Goal: Register for event/course

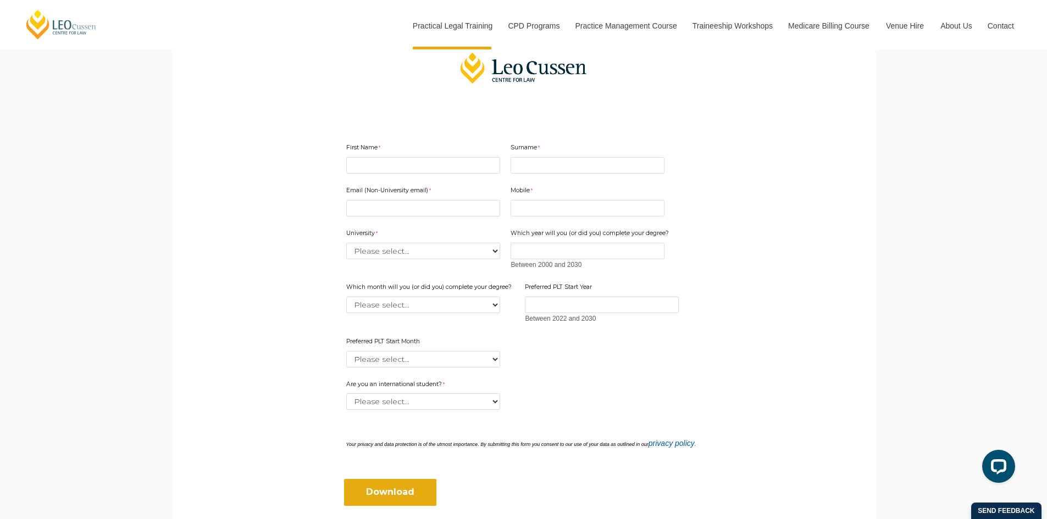
scroll to position [275, 0]
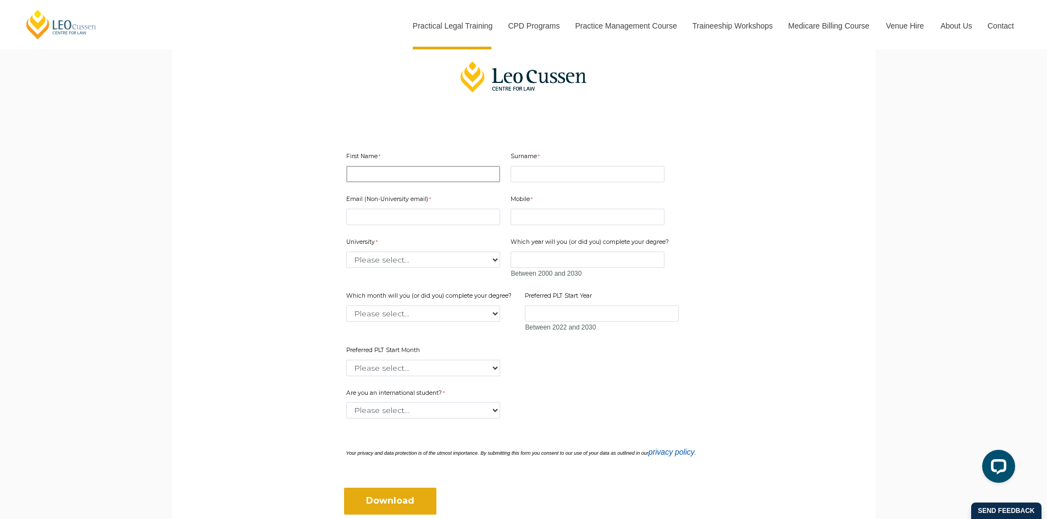
click at [374, 177] on input "First Name" at bounding box center [423, 174] width 154 height 16
type input "Dior"
type input "Letizia"
type input "[EMAIL_ADDRESS][DOMAIN_NAME]"
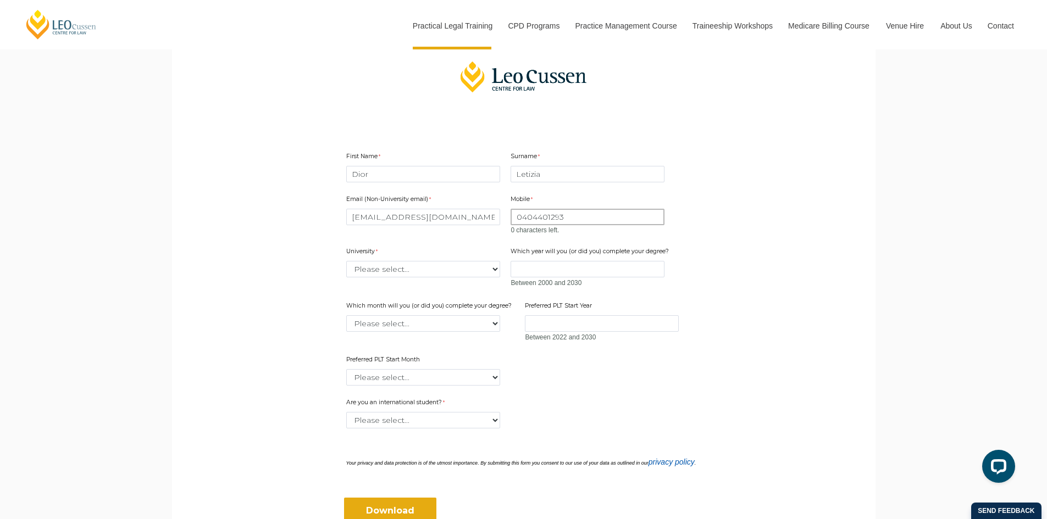
drag, startPoint x: 569, startPoint y: 216, endPoint x: 464, endPoint y: 218, distance: 105.0
click at [464, 218] on div "Email (Non-University email) [EMAIL_ADDRESS][DOMAIN_NAME] Mobile 0404401293 0 c…" at bounding box center [524, 286] width 364 height 203
type input "0450946570"
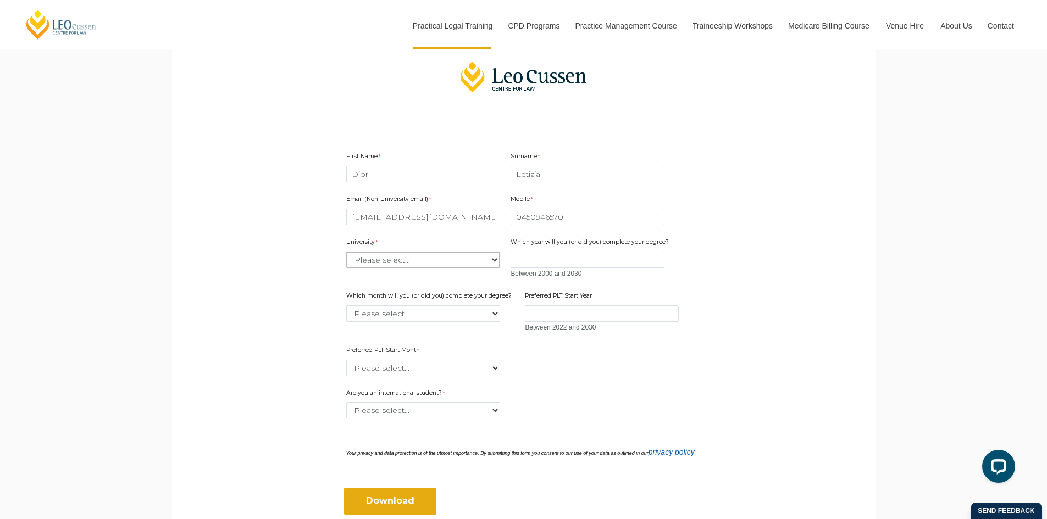
click at [444, 271] on div "Email (Non-University email) [EMAIL_ADDRESS][DOMAIN_NAME] Mobile 0450946570 0 c…" at bounding box center [524, 282] width 364 height 194
select select "tfa_2195"
click at [346, 252] on select "Please select... [GEOGRAPHIC_DATA] [GEOGRAPHIC_DATA] [GEOGRAPHIC_DATA] [GEOGRAP…" at bounding box center [423, 260] width 154 height 16
click at [539, 265] on input "Which year will you (or did you) complete your degree?" at bounding box center [588, 260] width 154 height 16
type input "2025"
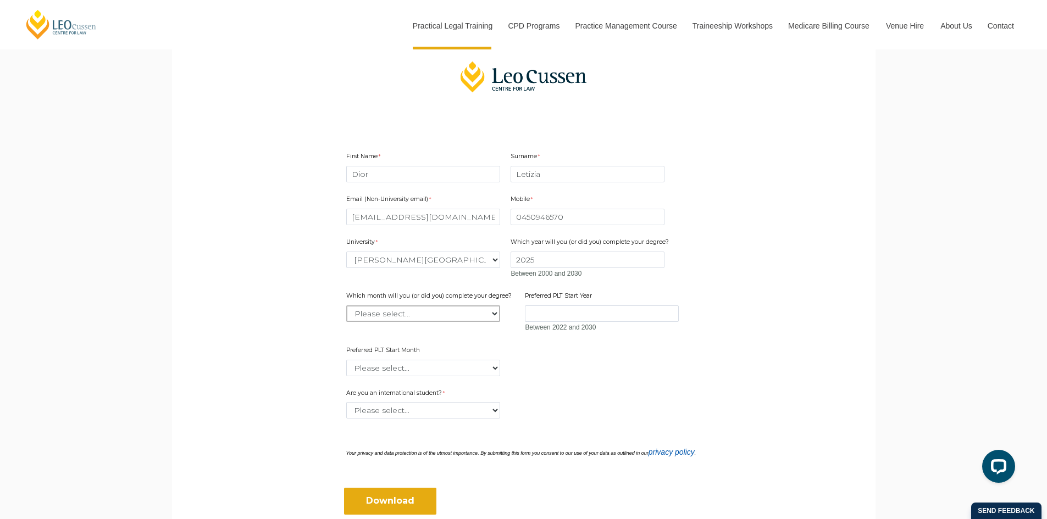
click at [481, 317] on select "Please select... January February March April May June July August September Oc…" at bounding box center [423, 314] width 154 height 16
select select "tfa_2233"
click at [346, 306] on select "Please select... January February March April May June July August September Oc…" at bounding box center [423, 314] width 154 height 16
click at [541, 317] on input "Preferred PLT Start Year" at bounding box center [602, 314] width 154 height 16
type input "2025"
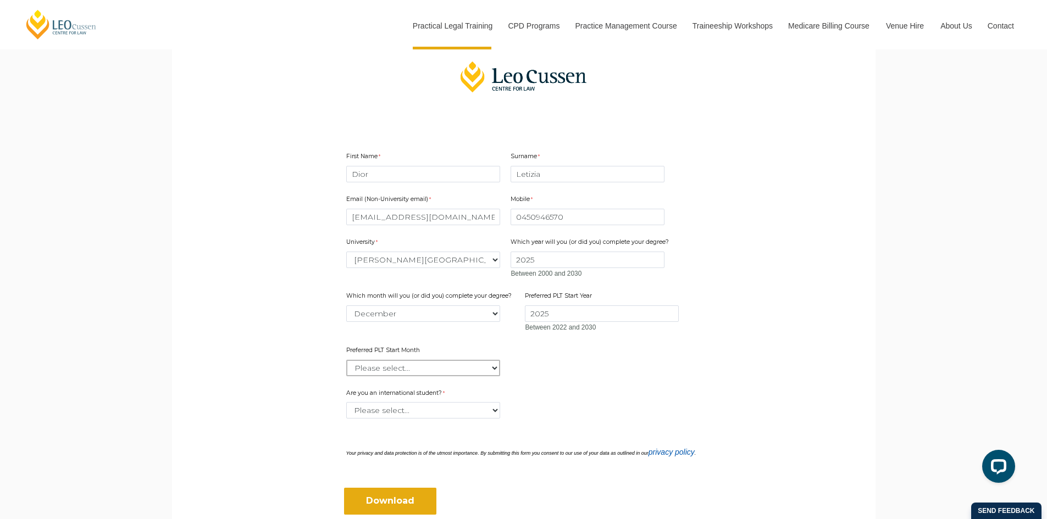
click at [468, 375] on select "Please select... January February March April May June July August September Oc…" at bounding box center [423, 368] width 154 height 16
select select "tfa_2346"
click at [346, 360] on select "Please select... January February March April May June July August September Oc…" at bounding box center [423, 368] width 154 height 16
click at [483, 413] on select "Please select... Yes No" at bounding box center [423, 410] width 154 height 16
select select "tfa_60"
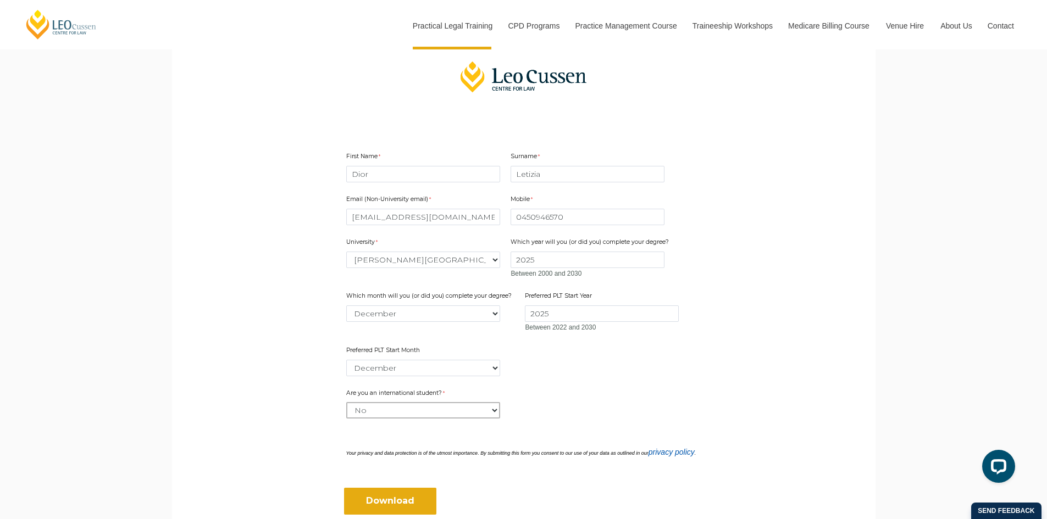
click at [346, 402] on select "Please select... Yes No" at bounding box center [423, 410] width 154 height 16
click at [410, 505] on input "Download" at bounding box center [390, 501] width 92 height 26
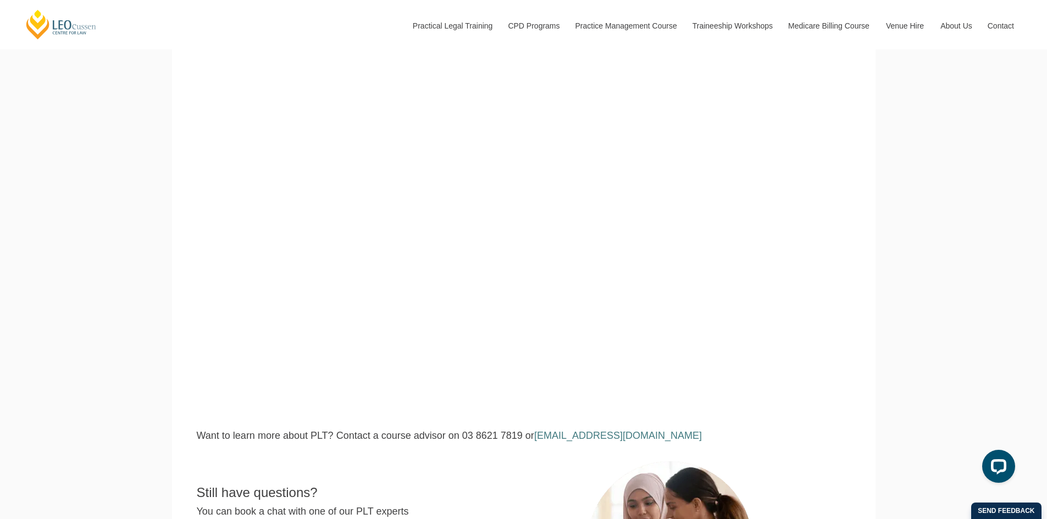
scroll to position [110, 0]
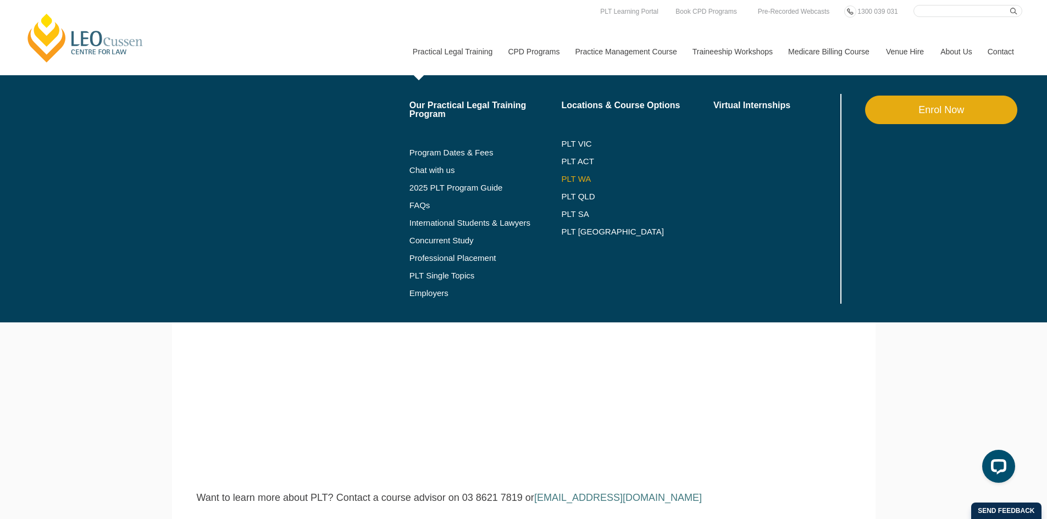
click at [575, 179] on link "PLT WA" at bounding box center [623, 179] width 125 height 9
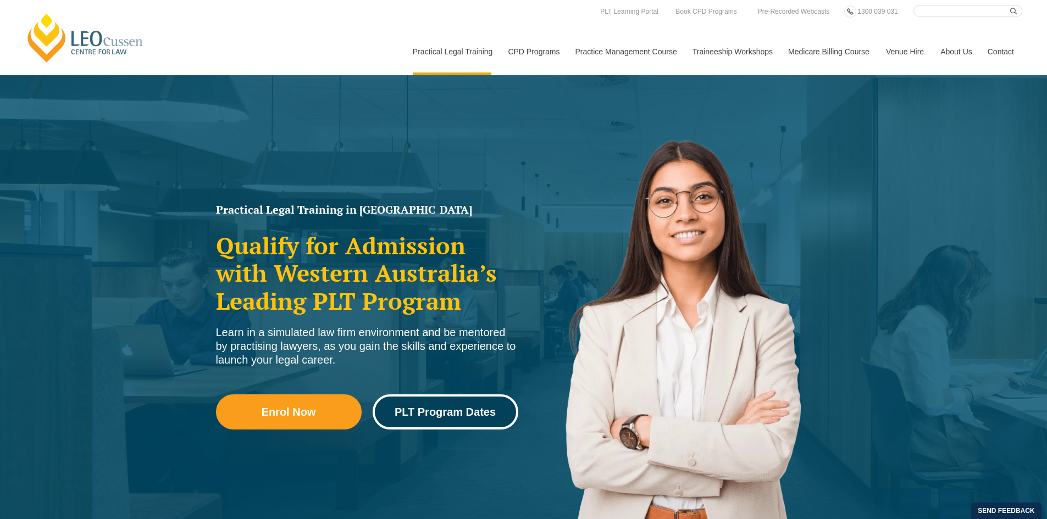
click at [460, 405] on link "PLT Program Dates" at bounding box center [446, 412] width 146 height 35
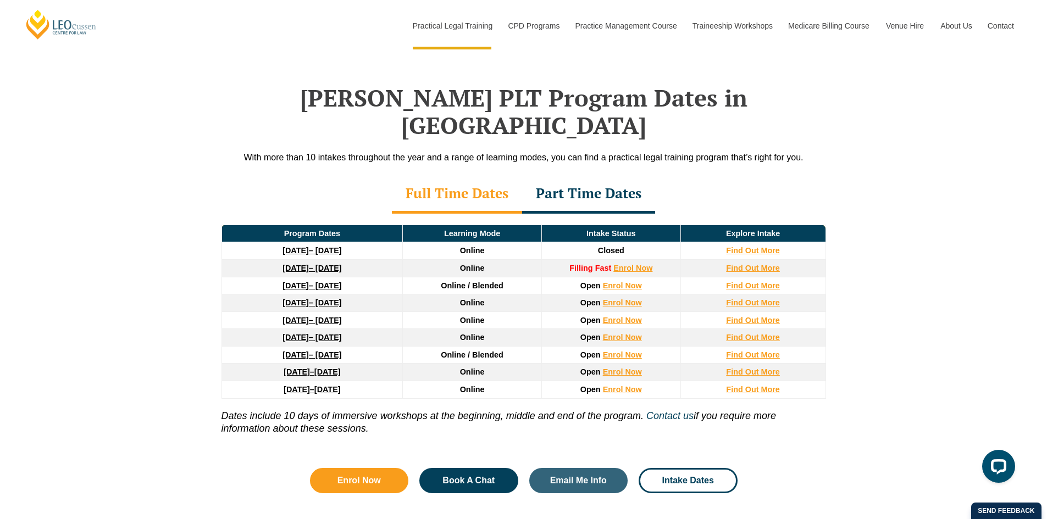
scroll to position [1434, 0]
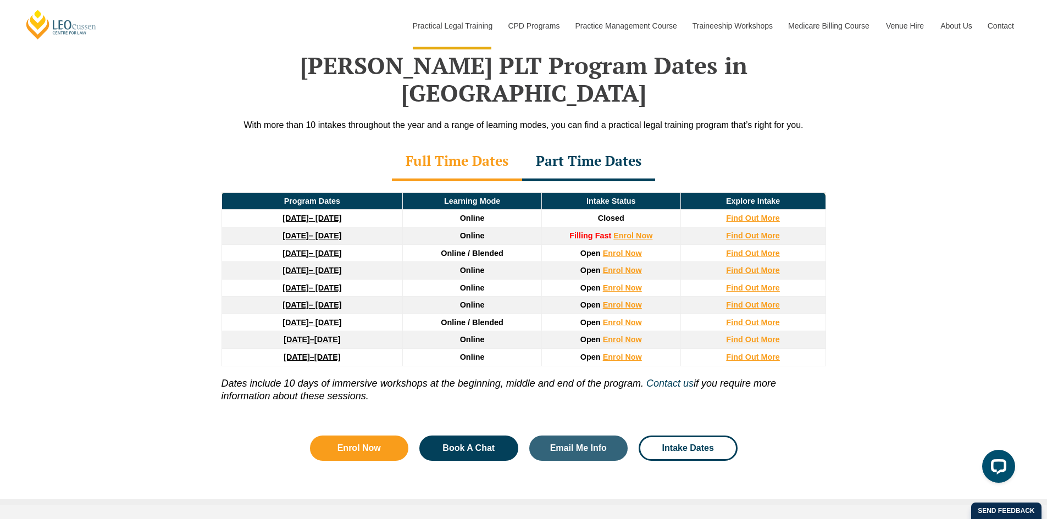
click at [463, 143] on div "Full Time Dates" at bounding box center [457, 162] width 130 height 38
